Goal: Communication & Community: Answer question/provide support

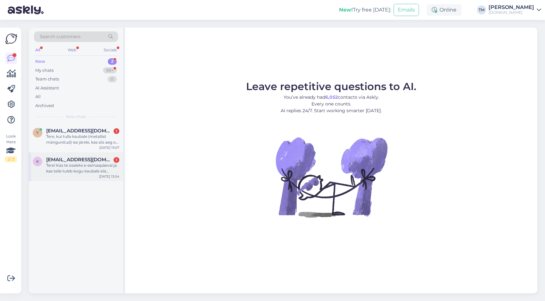
click at [73, 167] on div "Tere! Kas te osalete e-esmaspäeval ja kas teile tuleb kogu kaubale siis allahin…" at bounding box center [82, 169] width 73 height 12
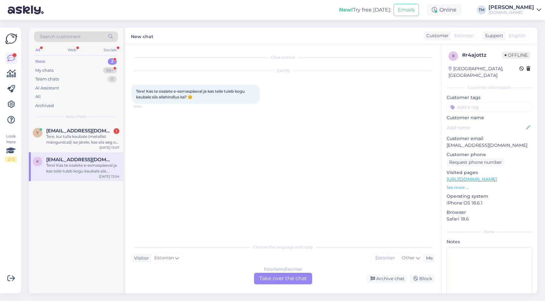
click at [298, 278] on div "Estonian to Estonian Take over the chat" at bounding box center [283, 279] width 58 height 12
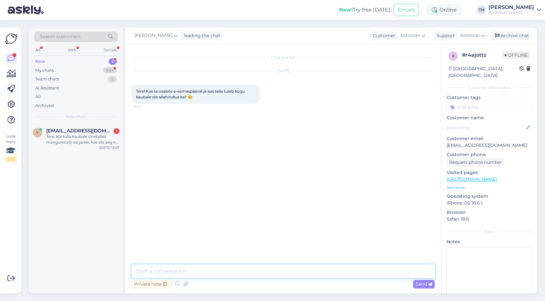
click at [289, 273] on textarea at bounding box center [282, 270] width 303 height 13
click at [151, 272] on textarea "Tere! Mis toodet osta soovite" at bounding box center [282, 270] width 303 height 13
click at [288, 271] on textarea "Tere! Kõigele ei tule, aga mis toodet osta soovite" at bounding box center [282, 270] width 303 height 13
type textarea "Tere! Kõigele [PERSON_NAME], aga mis toodet osta soovite? :)"
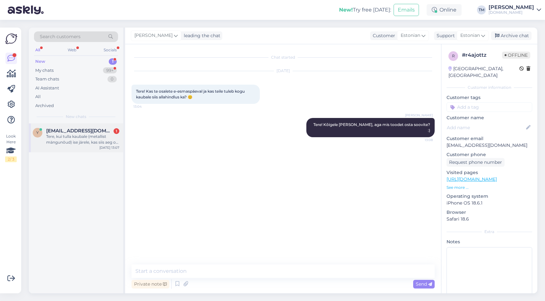
click at [54, 133] on span "[EMAIL_ADDRESS][DOMAIN_NAME]" at bounding box center [79, 131] width 67 height 6
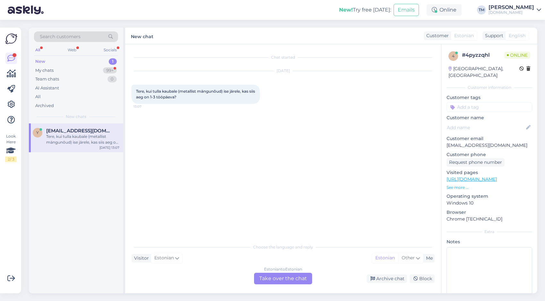
click at [279, 281] on div "Estonian to Estonian Take over the chat" at bounding box center [283, 279] width 58 height 12
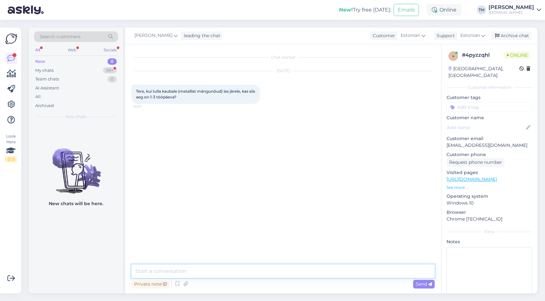
click at [271, 271] on textarea at bounding box center [282, 270] width 303 height 13
type textarea "Tere! Siis saate [PERSON_NAME] päeval kätte laost :)"
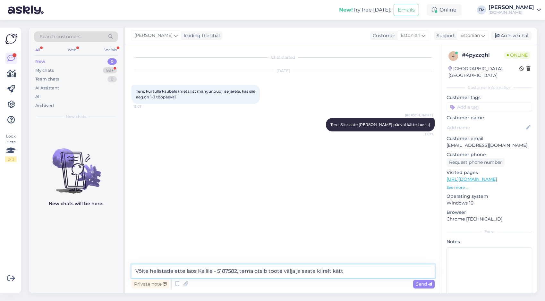
type textarea "Võite helistada ette laos Kallile - 5187582, tema otsib toote välja ja saate ki…"
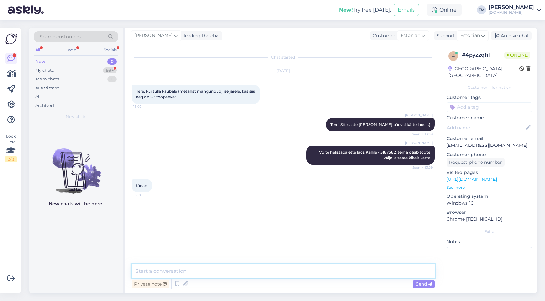
click at [150, 273] on textarea at bounding box center [282, 270] width 303 height 13
type textarea "Palun!"
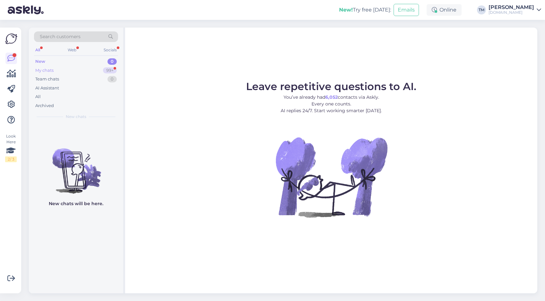
click at [54, 67] on div "My chats" at bounding box center [44, 70] width 18 height 6
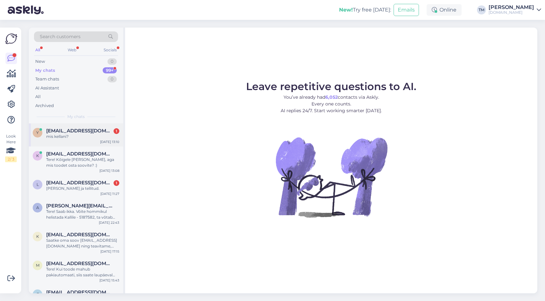
click at [87, 134] on div "mis kellani?" at bounding box center [82, 137] width 73 height 6
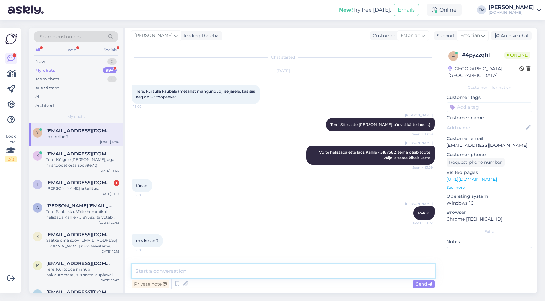
click at [210, 267] on textarea at bounding box center [282, 270] width 303 height 13
paste textarea "[URL][DOMAIN_NAME]"
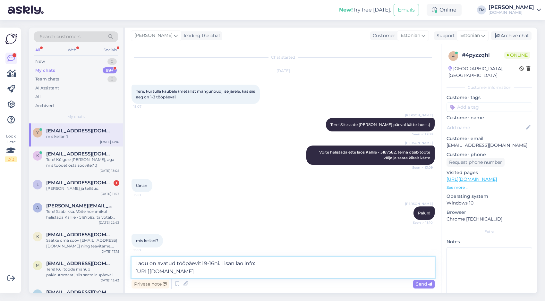
click at [222, 264] on textarea "Ladu on avatud tööpäeviti 9-16ni. Lisan lao info: https://manguvaljakud.eu/kont…" at bounding box center [282, 267] width 303 height 21
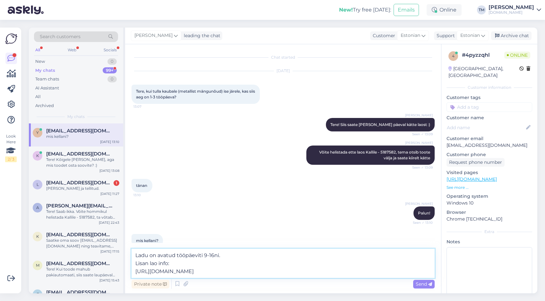
type textarea "Ladu on avatud tööpäeviti 9-16ni. Lisan lao info: https://manguvaljakud.eu/kont…"
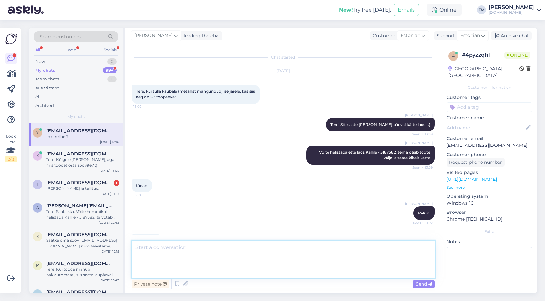
scroll to position [41, 0]
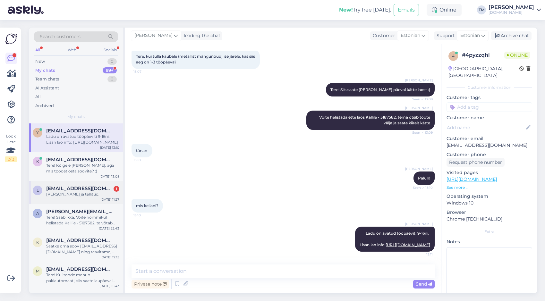
click at [97, 204] on div "l liis.korela@gmail.com 1 jaa juba leidsin ja tellitud. Aug 22 11:27" at bounding box center [76, 192] width 94 height 23
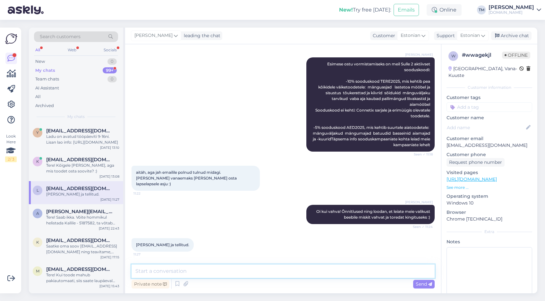
click at [186, 268] on textarea at bounding box center [282, 270] width 303 height 13
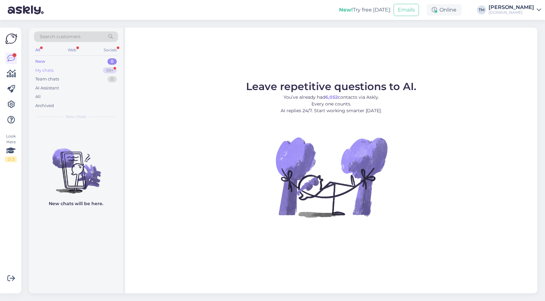
click at [72, 66] on div "My chats 99+" at bounding box center [76, 70] width 84 height 9
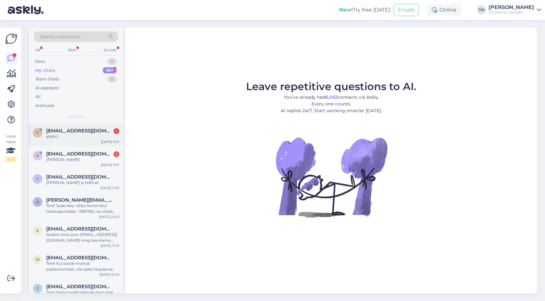
click at [79, 136] on div "aitäh:)" at bounding box center [82, 137] width 73 height 6
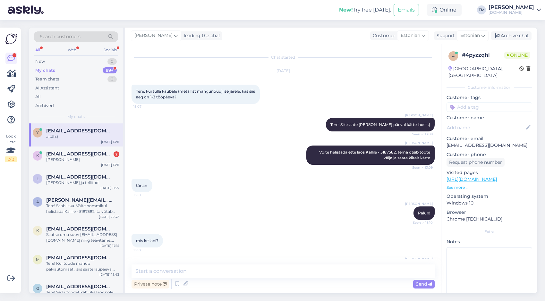
scroll to position [68, 0]
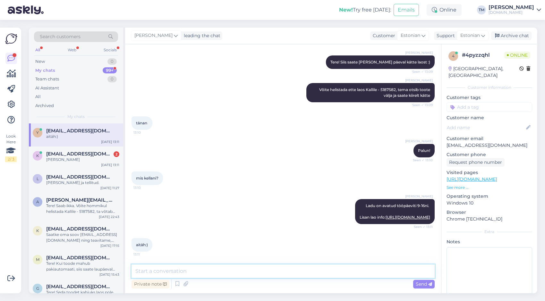
click at [216, 267] on textarea at bounding box center [282, 270] width 303 height 13
type textarea "Palun! :)"
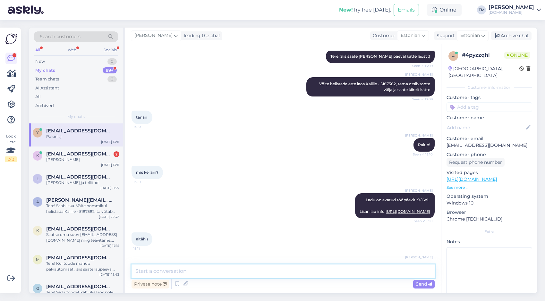
scroll to position [96, 0]
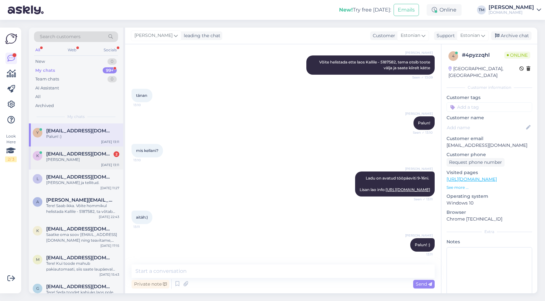
click at [78, 155] on span "[EMAIL_ADDRESS][DOMAIN_NAME]" at bounding box center [79, 154] width 67 height 6
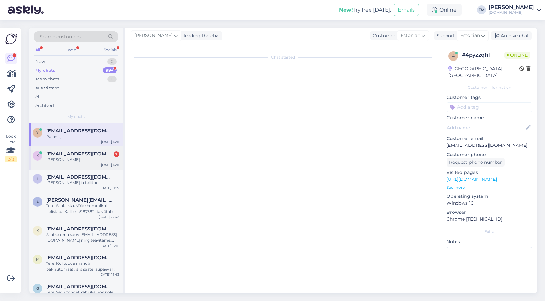
scroll to position [0, 0]
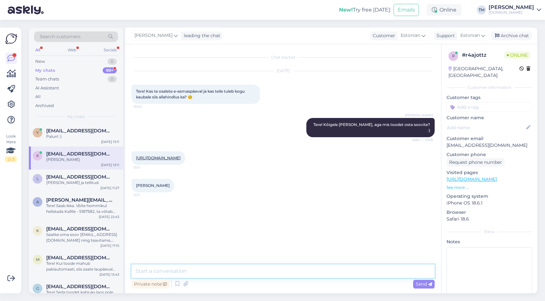
click at [151, 271] on textarea at bounding box center [282, 270] width 303 height 13
click at [341, 271] on textarea "Little Dutch toodetele tuleb kindlasti. Kõikidele mänguasjadele (ainus välistus…" at bounding box center [282, 270] width 303 height 13
click at [297, 272] on textarea "Little Dutch toodetele tuleb kindlasti. Kõikidele mänguasjadele (ainus välistus…" at bounding box center [282, 270] width 303 height 13
click at [408, 270] on textarea "Little Dutch toodetele tuleb kindlasti. Kõikidele mänguasjadele tuleb (ainus vä…" at bounding box center [282, 270] width 303 height 13
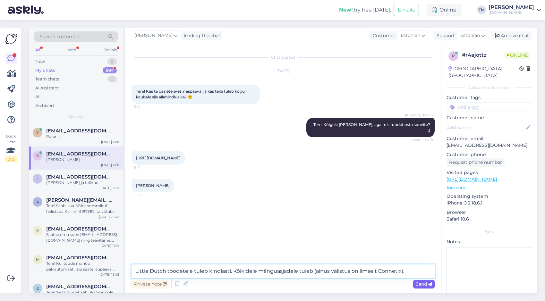
type textarea "Little Dutch toodetele tuleb kindlasti. Kõikidele mänguasjadele tuleb (ainus vä…"
click at [430, 283] on icon at bounding box center [430, 284] width 4 height 4
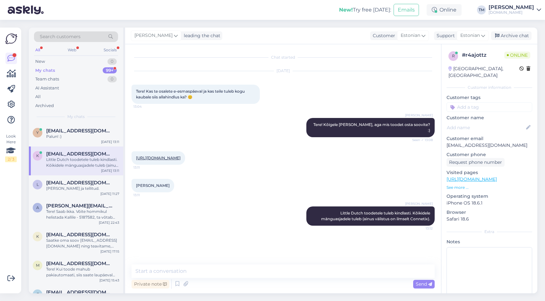
click at [180, 155] on link "[URL][DOMAIN_NAME]" at bounding box center [158, 157] width 45 height 5
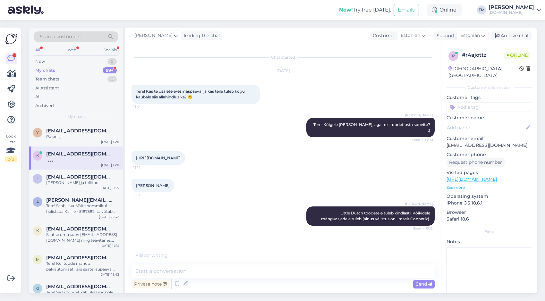
click at [497, 176] on link "[URL][DOMAIN_NAME]" at bounding box center [471, 179] width 50 height 6
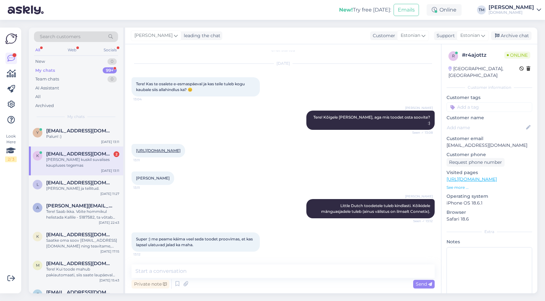
scroll to position [35, 0]
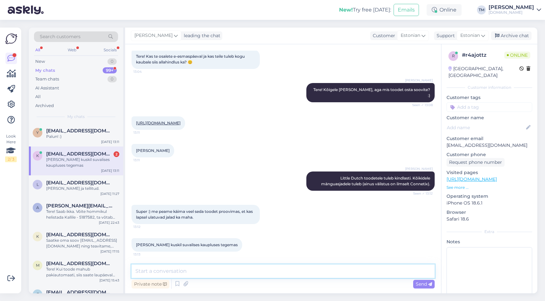
click at [163, 272] on textarea at bounding box center [282, 270] width 303 height 13
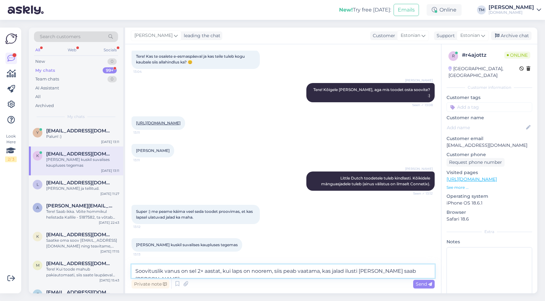
type textarea "Soovituslik vanus on sel 2+ aastat, kui laps on noorem, siis peab vaatama, kas …"
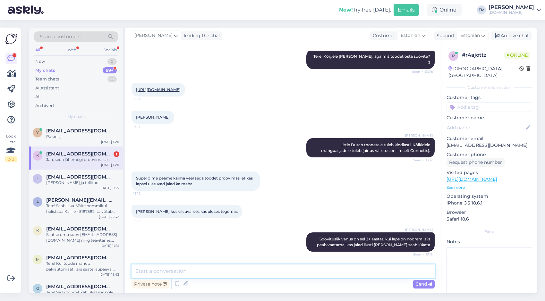
scroll to position [96, 0]
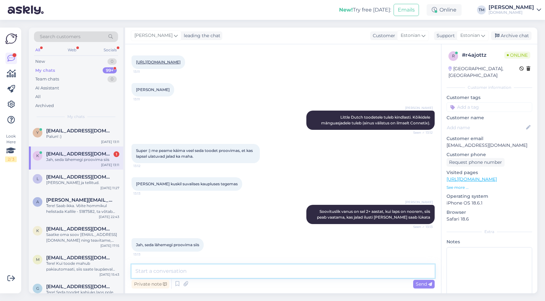
click at [257, 271] on textarea at bounding box center [282, 270] width 303 height 13
type textarea "[PERSON_NAME]!"
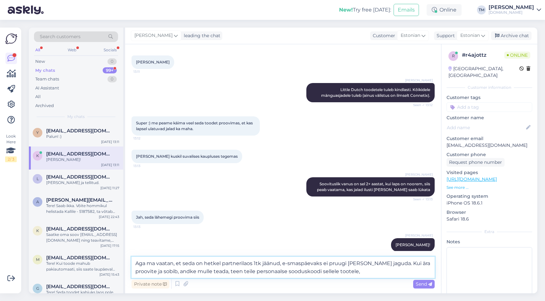
click at [369, 264] on textarea "Aga ma vaatan, et seda on hetkel partnerilaos 1tk jäänud, e-smaspäevaks ei pruu…" at bounding box center [282, 267] width 303 height 21
type textarea "Aga ma vaatan, et seda on hetkel partnerilaos 1tk jäänud, e-smaspäevaks ei pruu…"
click at [377, 272] on textarea "Aga ma vaatan, et seda on hetkel partnerilaos 1tk jäänud, e-smaspäevaks ei pruu…" at bounding box center [282, 267] width 303 height 21
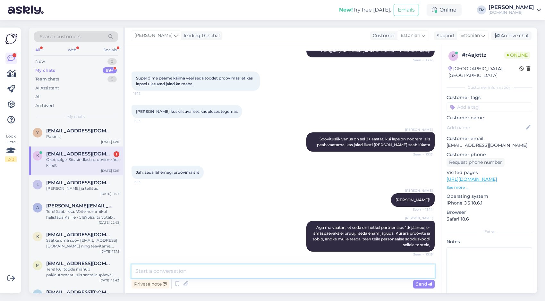
scroll to position [196, 0]
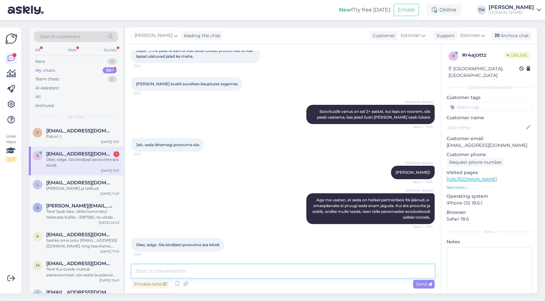
click at [150, 272] on textarea at bounding box center [282, 270] width 303 height 13
type textarea "Hästi!"
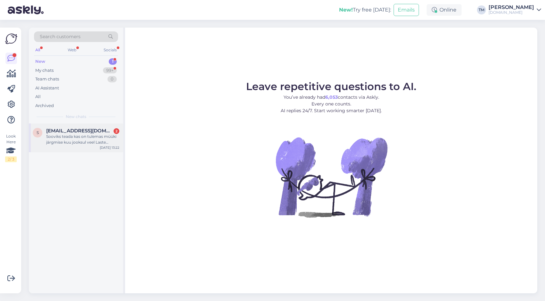
click at [107, 150] on div "s [EMAIL_ADDRESS][DOMAIN_NAME] 2 Sooviks teada kas on tulemas müüki järgmise ku…" at bounding box center [76, 137] width 94 height 29
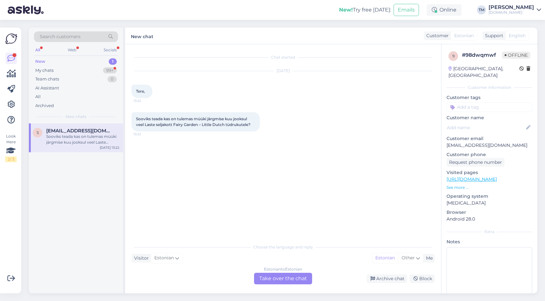
click at [289, 276] on div "Estonian to Estonian Take over the chat" at bounding box center [283, 279] width 58 height 12
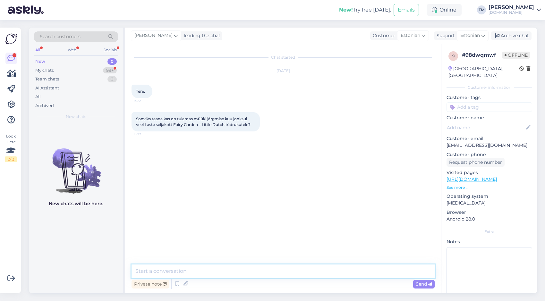
click at [266, 276] on textarea at bounding box center [282, 270] width 303 height 13
type textarea "Tere! Neid on kindlasti lähinädalatel tulemas, kuna see on uus sari, aga hetkel…"
